Goal: Task Accomplishment & Management: Manage account settings

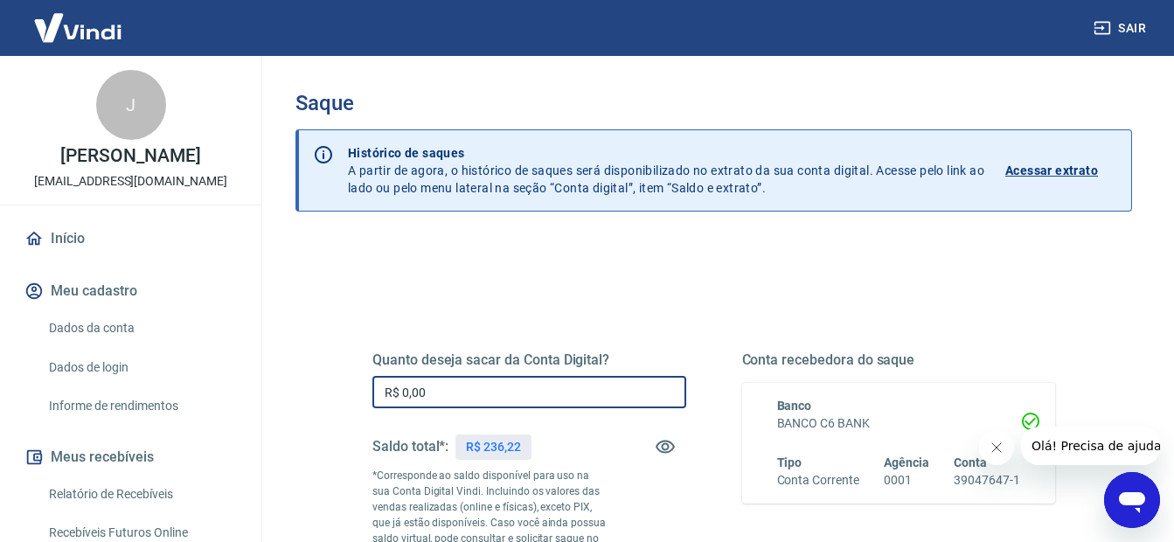
drag, startPoint x: 463, startPoint y: 384, endPoint x: 374, endPoint y: 393, distance: 89.6
click at [374, 393] on input "R$ 0,00" at bounding box center [529, 392] width 314 height 32
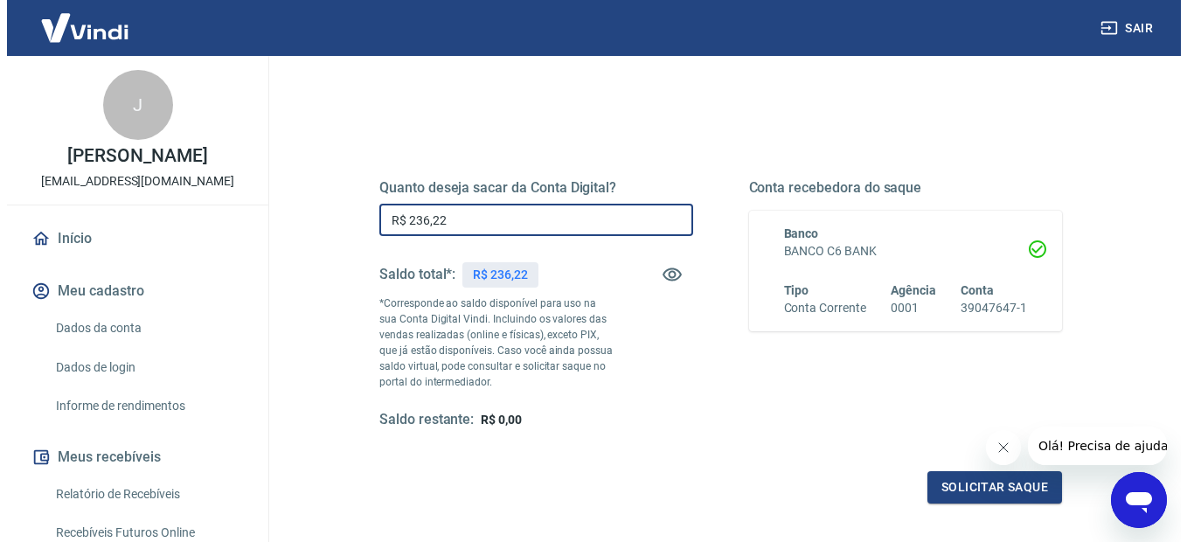
scroll to position [175, 0]
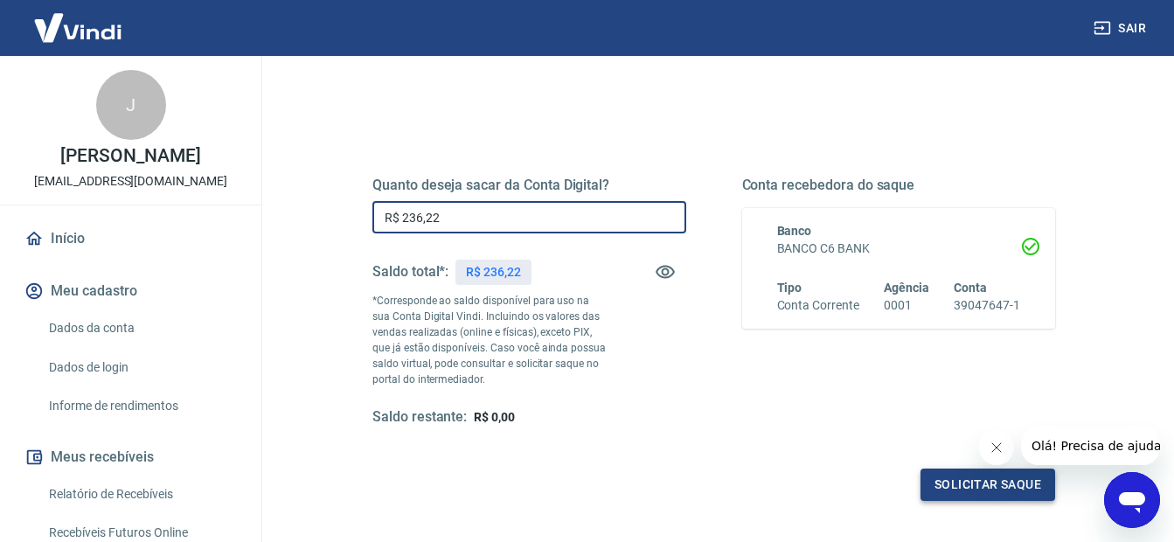
type input "R$ 236,22"
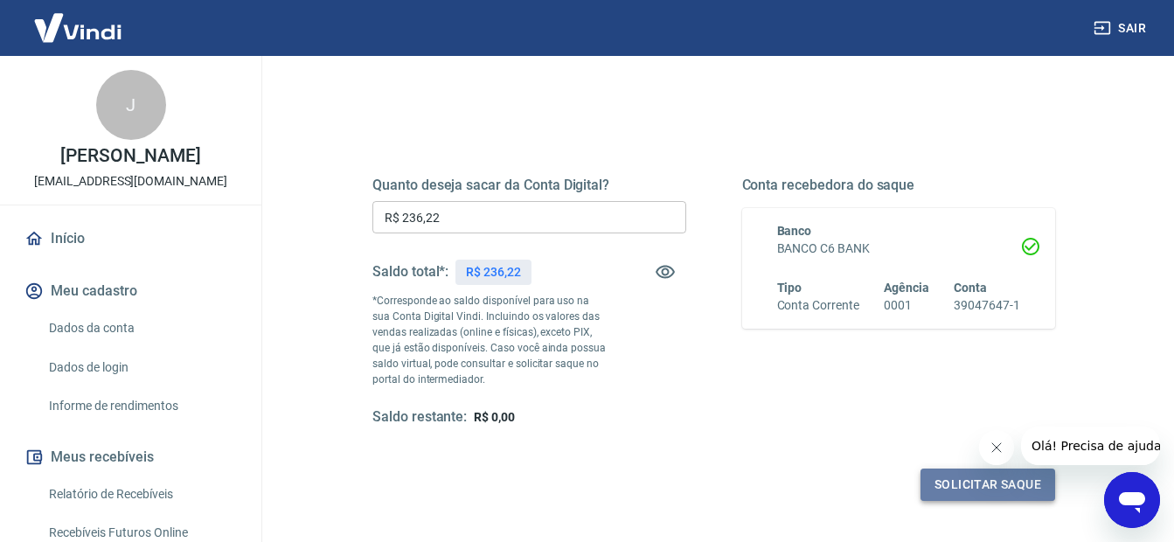
click at [1006, 489] on button "Solicitar saque" at bounding box center [988, 485] width 135 height 32
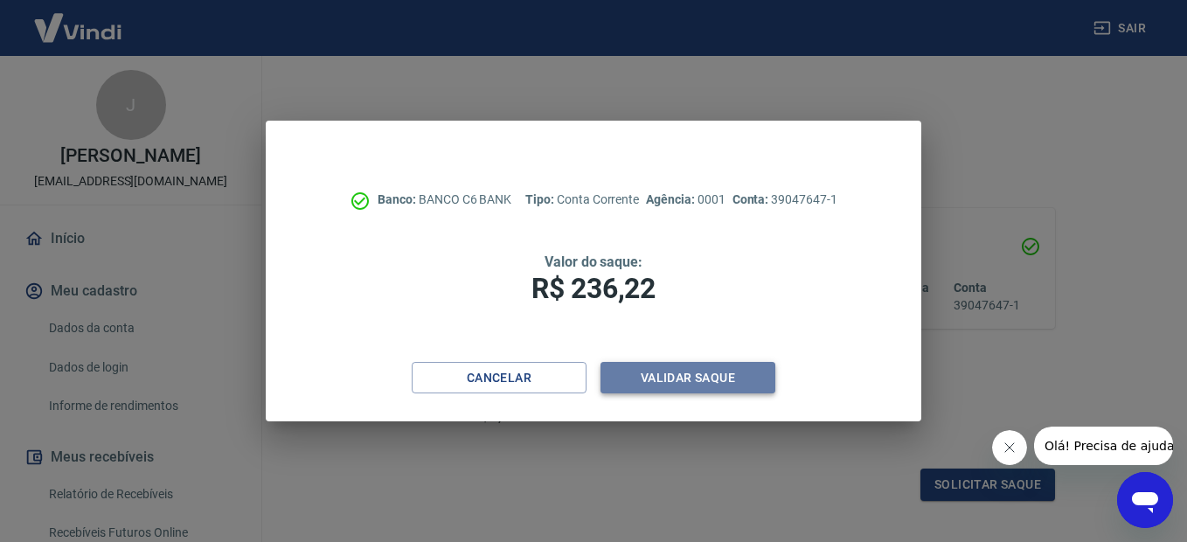
click at [669, 386] on button "Validar saque" at bounding box center [688, 378] width 175 height 32
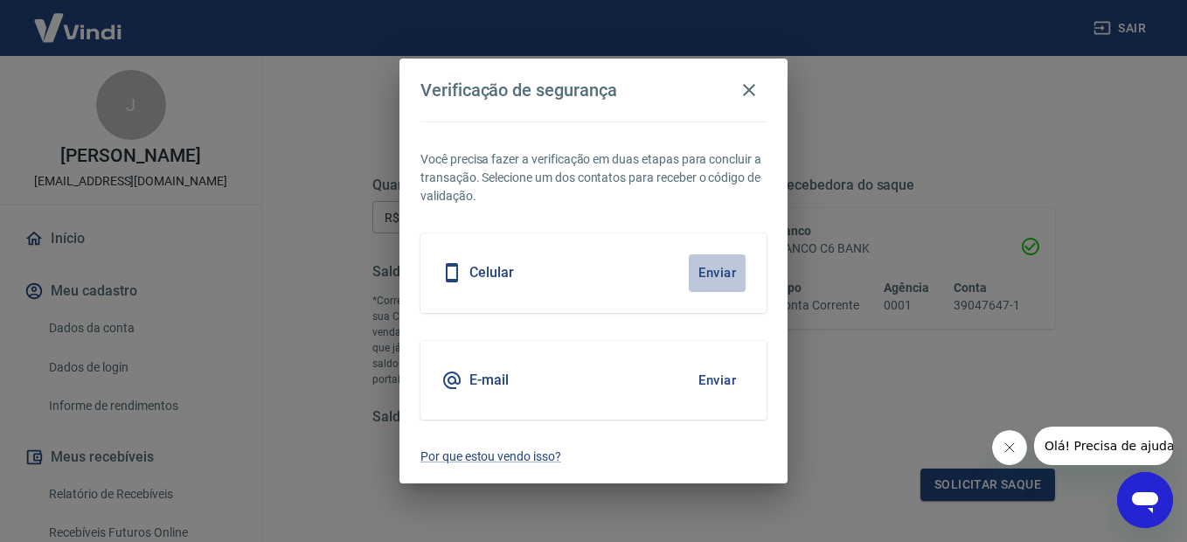
click at [732, 265] on button "Enviar" at bounding box center [717, 272] width 57 height 37
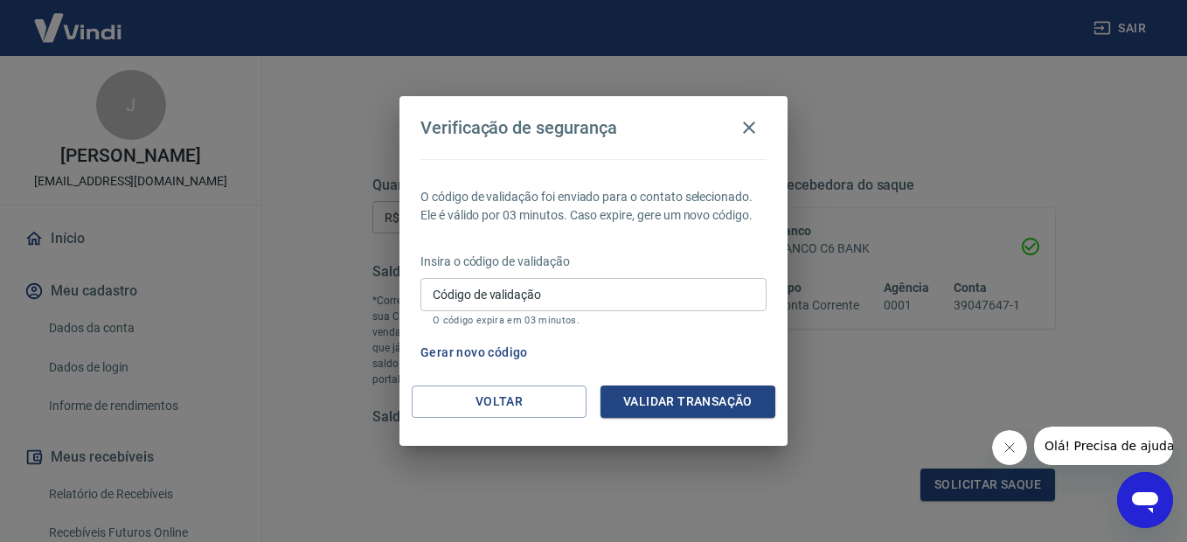
click at [670, 284] on input "Código de validação" at bounding box center [594, 294] width 346 height 32
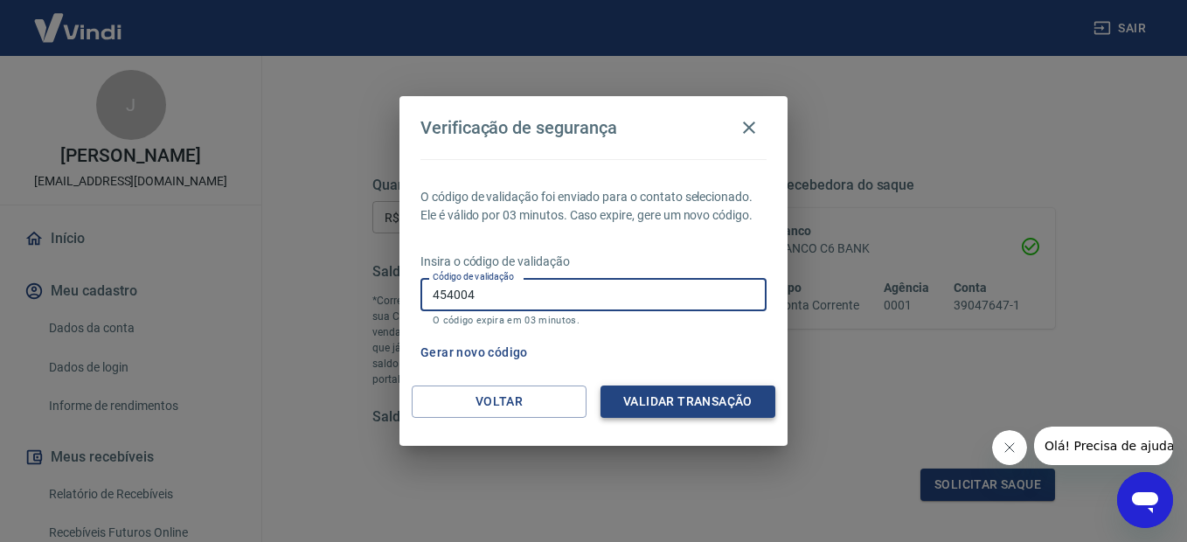
type input "454004"
click at [683, 398] on button "Validar transação" at bounding box center [688, 402] width 175 height 32
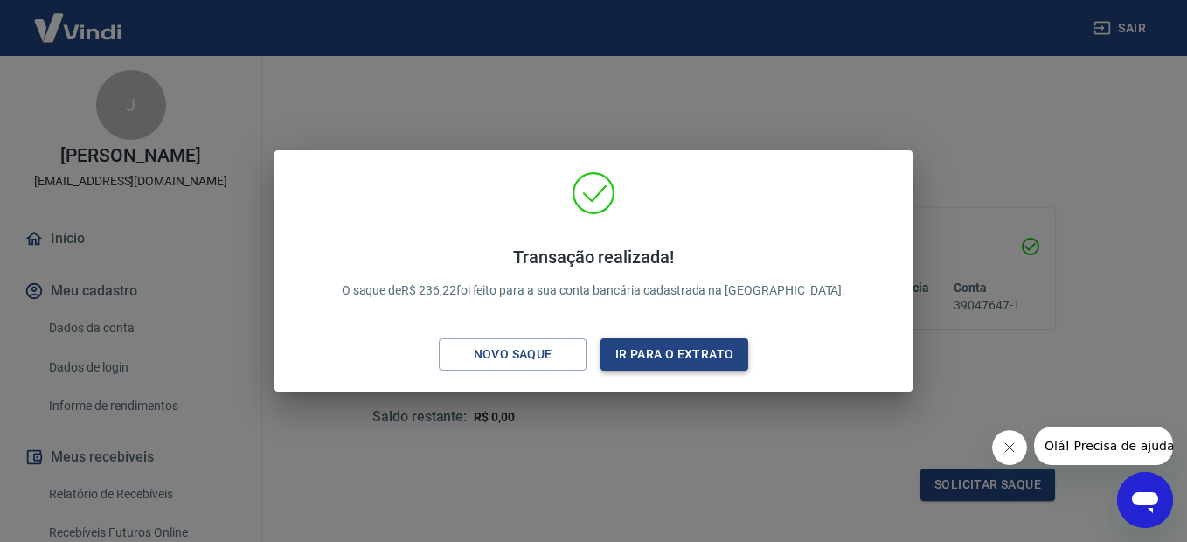
click at [687, 344] on button "Ir para o extrato" at bounding box center [675, 354] width 148 height 32
